Goal: Information Seeking & Learning: Learn about a topic

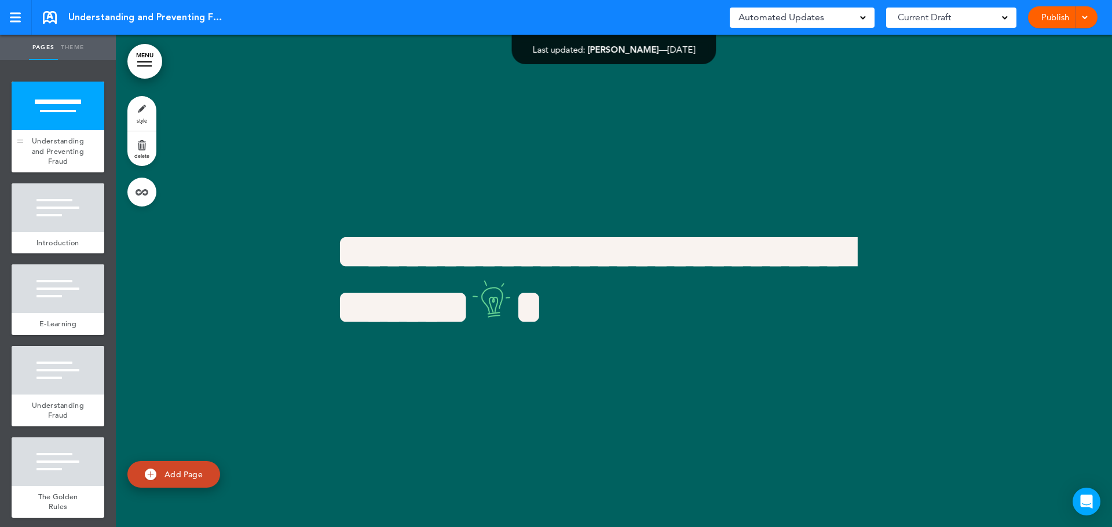
click at [53, 160] on span "Understanding and Preventing Fraud" at bounding box center [58, 151] width 52 height 30
click at [70, 248] on span "Introduction" at bounding box center [57, 243] width 43 height 10
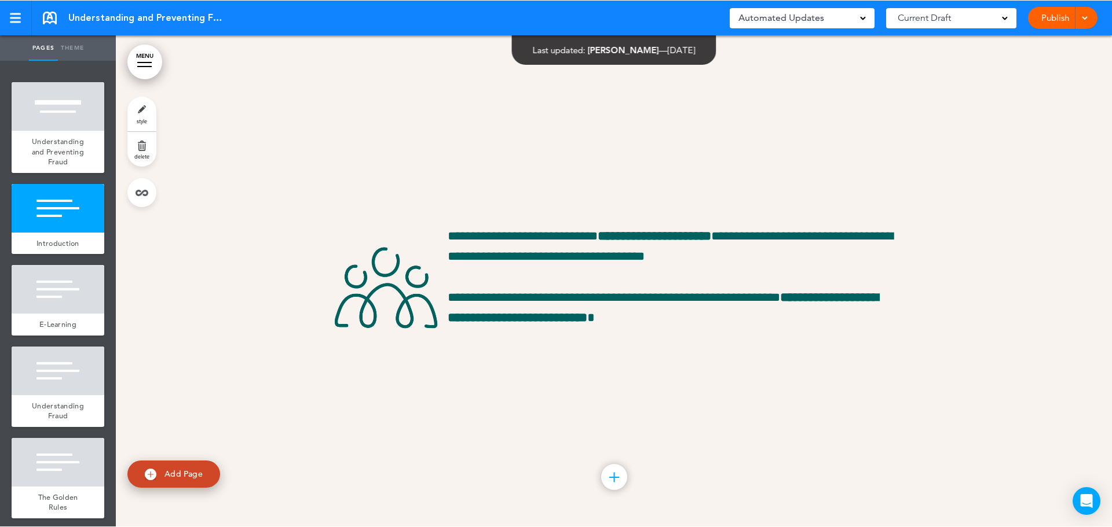
scroll to position [493, 0]
